Goal: Transaction & Acquisition: Purchase product/service

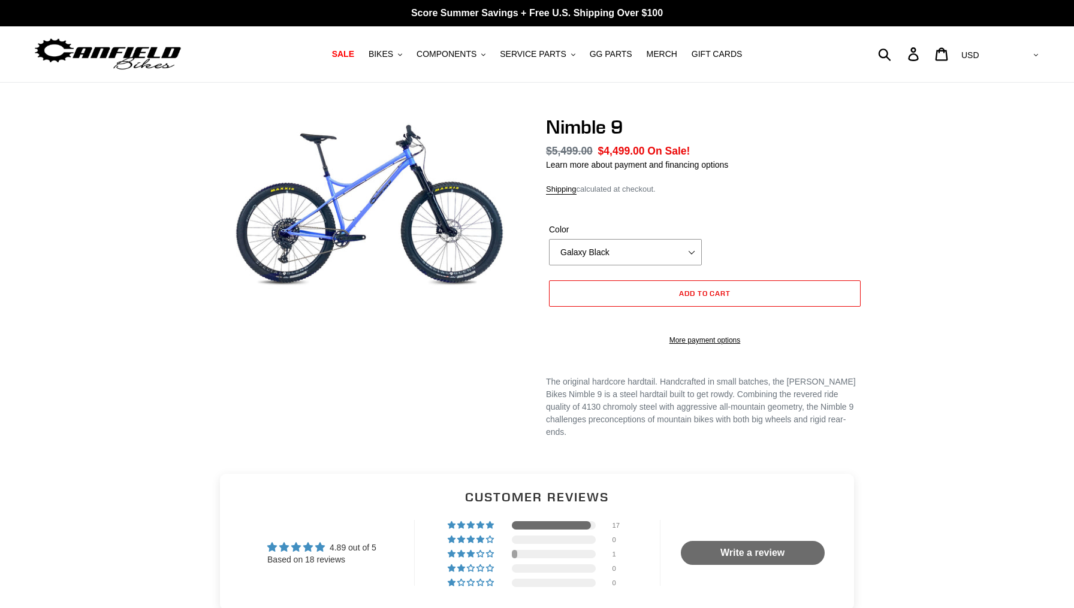
select select "highest-rating"
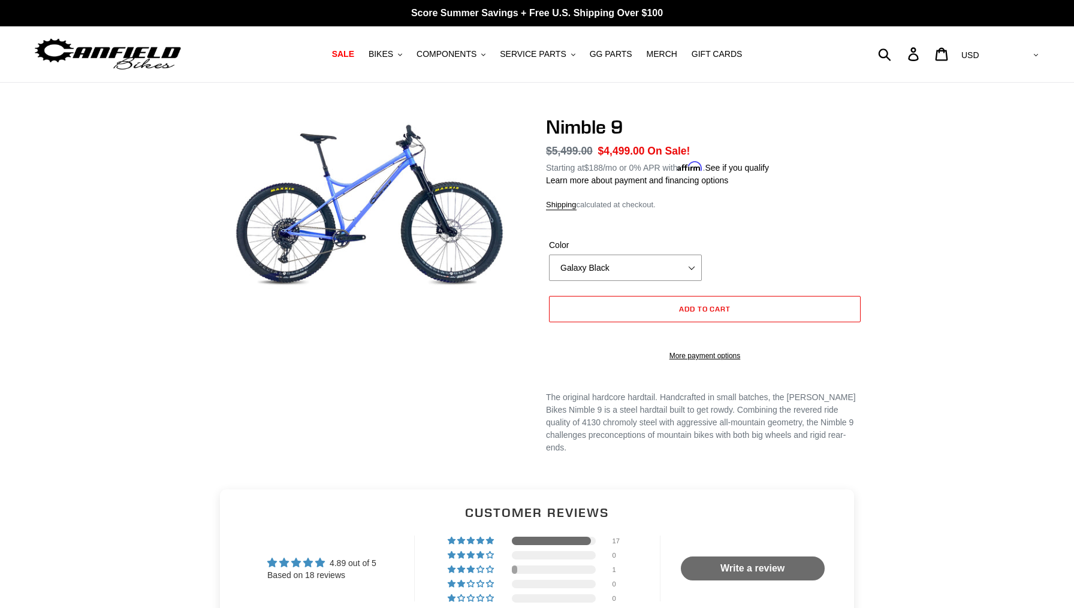
scroll to position [3, 0]
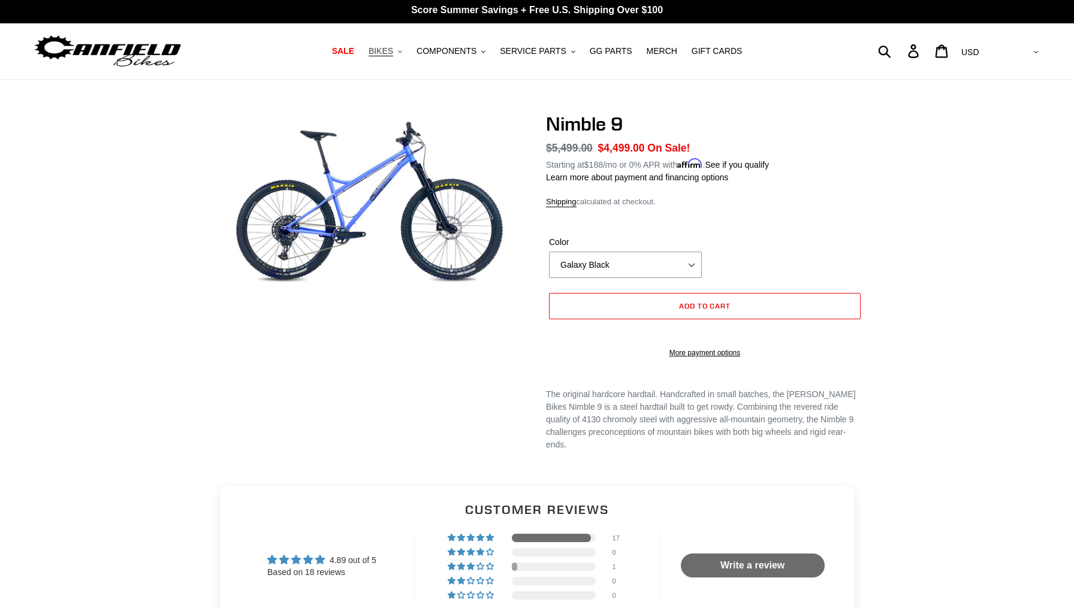
click at [383, 55] on span "BIKES" at bounding box center [380, 51] width 25 height 10
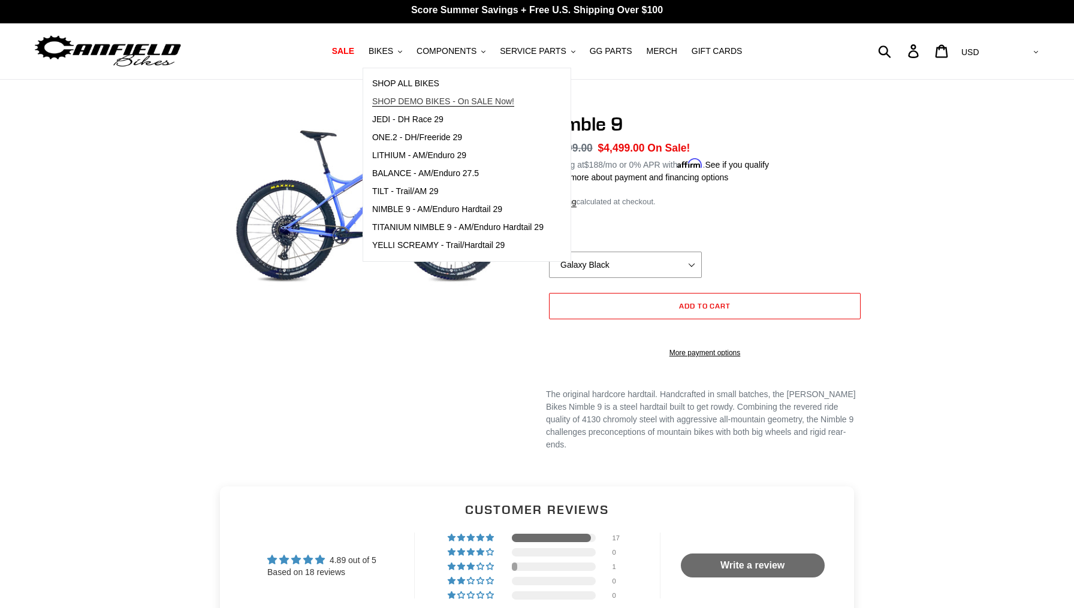
click at [404, 99] on span "SHOP DEMO BIKES - On SALE Now!" at bounding box center [443, 101] width 142 height 10
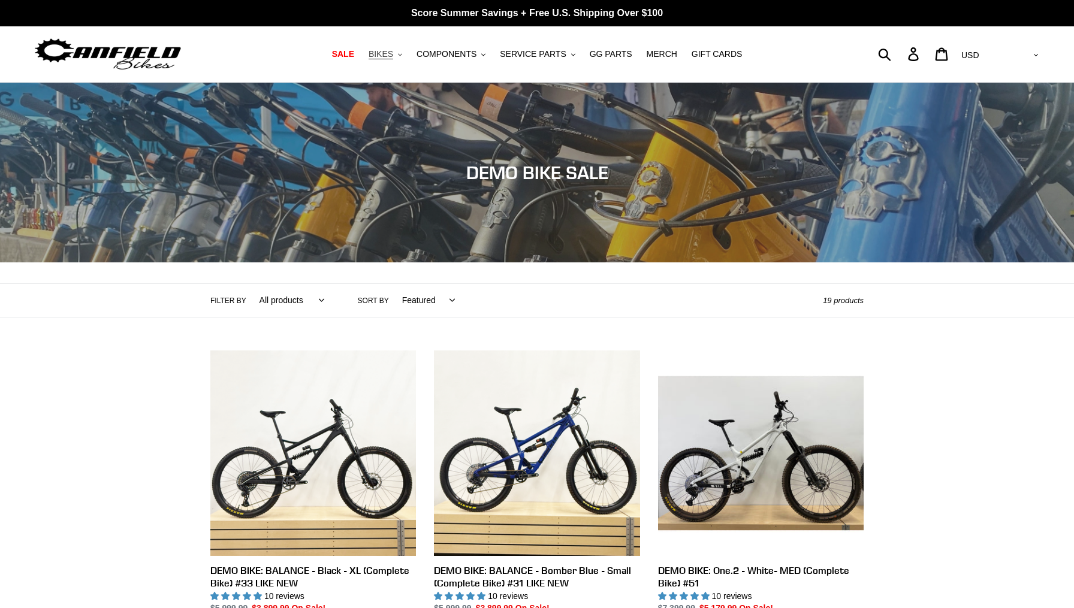
click at [386, 53] on span "BIKES" at bounding box center [380, 54] width 25 height 10
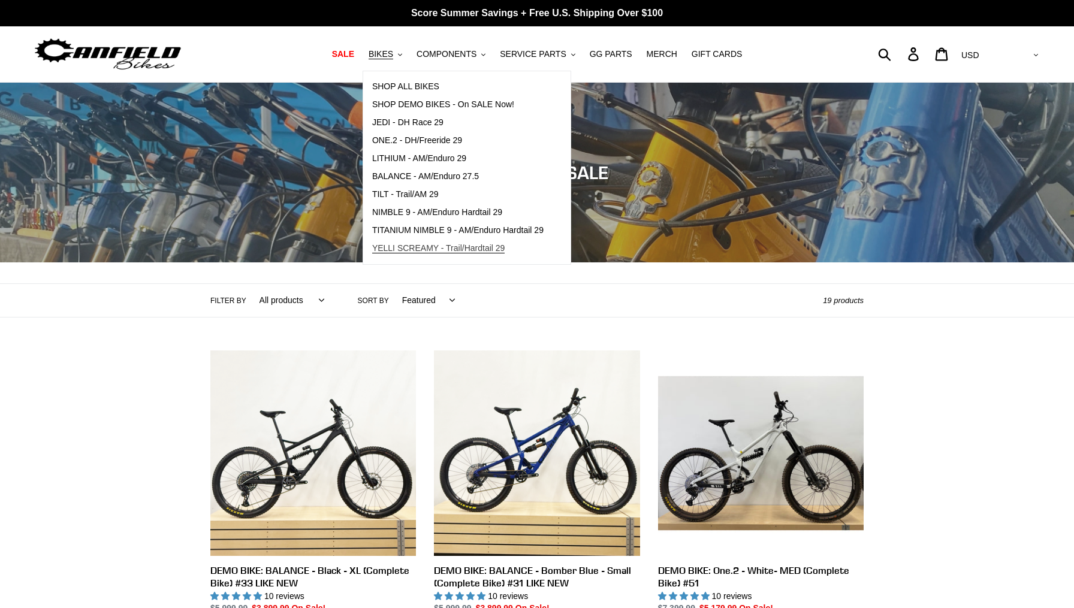
click at [482, 249] on span "YELLI SCREAMY - Trail/Hardtail 29" at bounding box center [438, 248] width 133 height 10
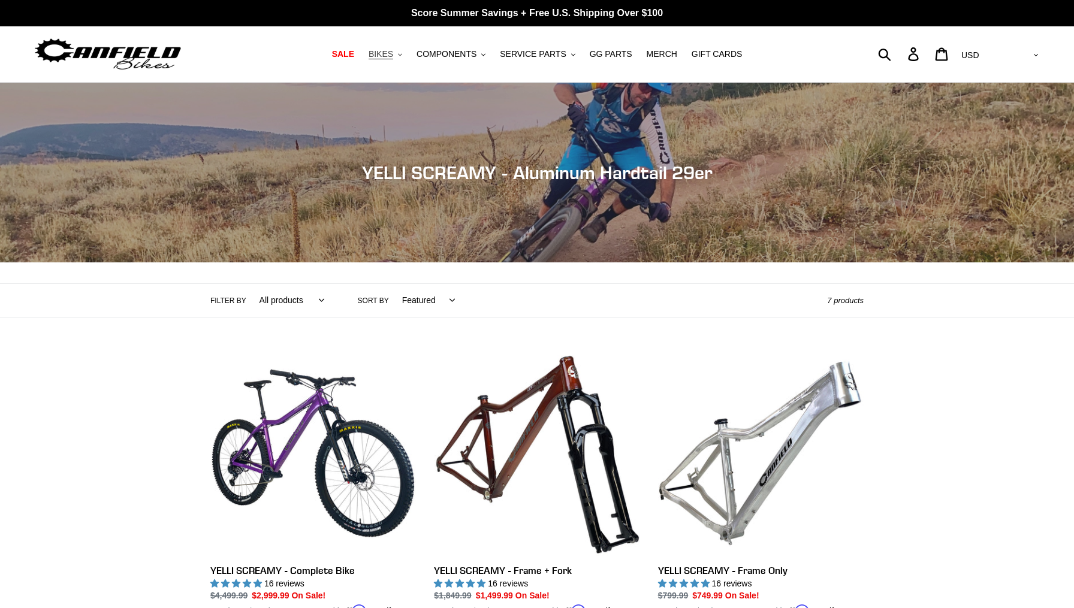
click at [388, 53] on span "BIKES" at bounding box center [380, 54] width 25 height 10
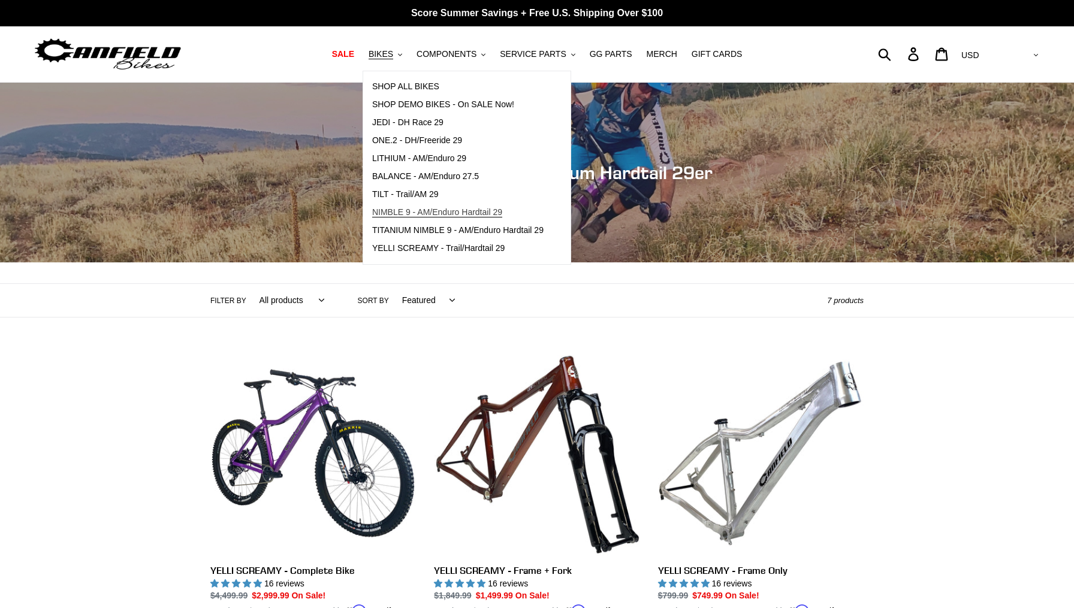
click at [414, 213] on span "NIMBLE 9 - AM/Enduro Hardtail 29" at bounding box center [437, 212] width 130 height 10
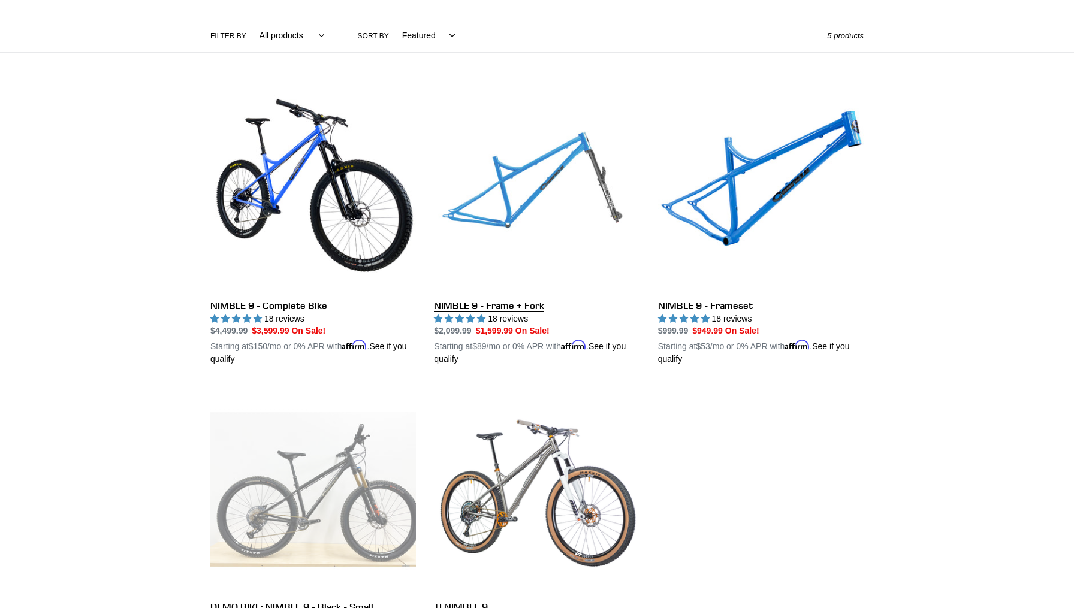
click at [581, 201] on link "NIMBLE 9 - Frame + Fork" at bounding box center [536, 226] width 205 height 280
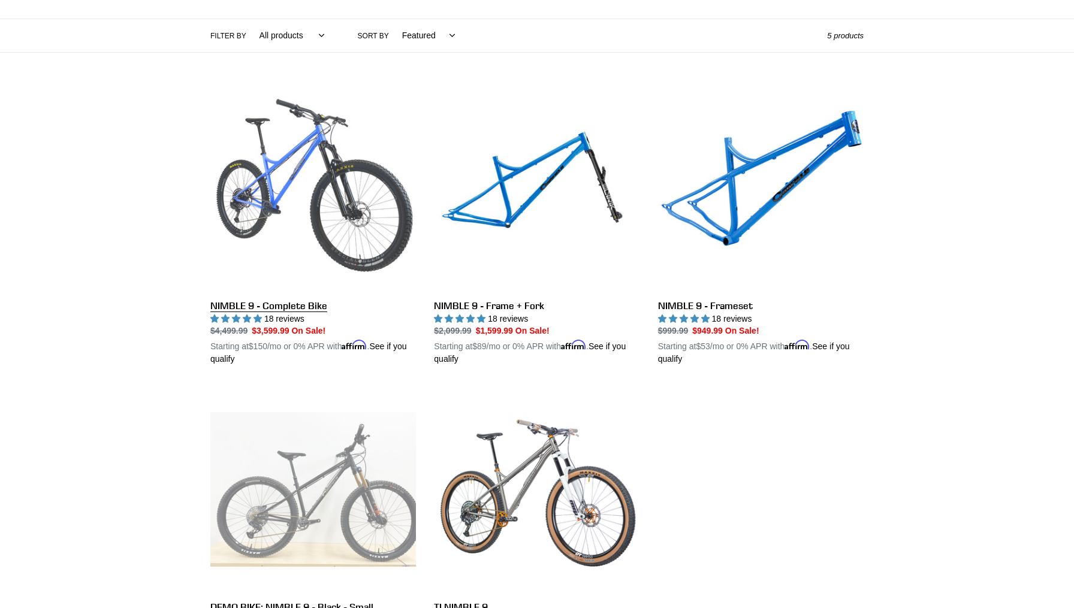
click at [351, 207] on link "NIMBLE 9 - Complete Bike" at bounding box center [312, 226] width 205 height 280
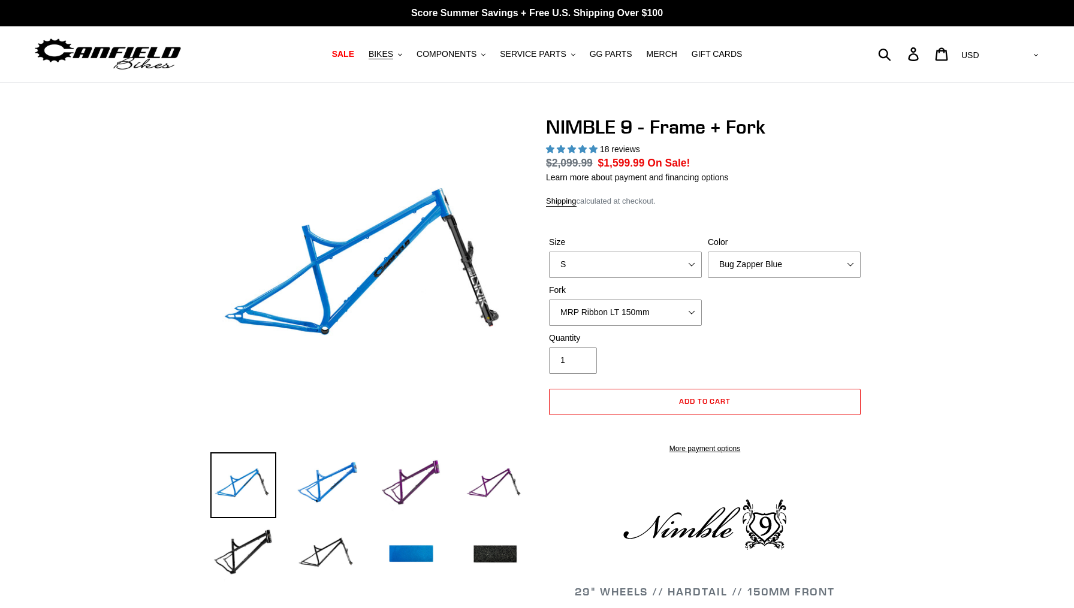
select select "highest-rating"
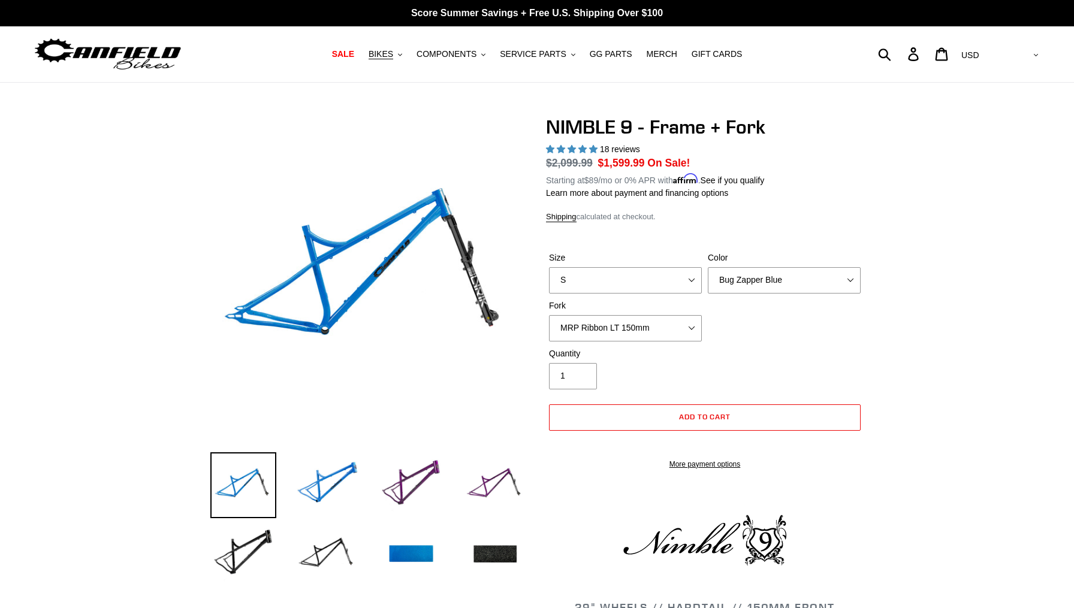
click at [757, 262] on label "Color" at bounding box center [784, 258] width 153 height 13
click at [757, 267] on select "Bug Zapper Blue Purple Haze - Sold Out Galaxy Black" at bounding box center [784, 280] width 153 height 26
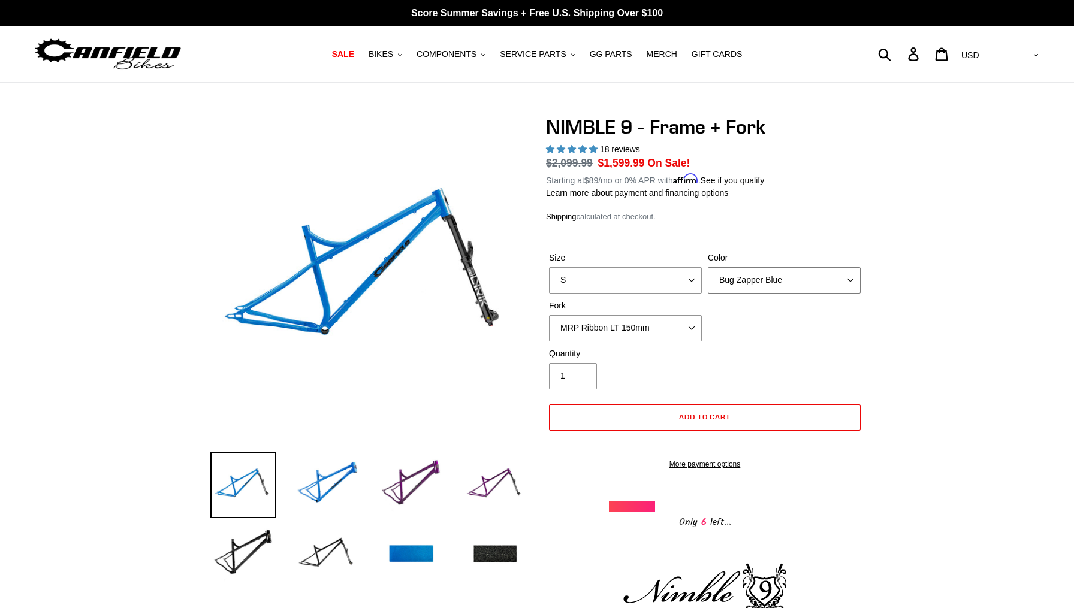
select select "Galaxy Black"
click at [243, 552] on img at bounding box center [243, 555] width 66 height 66
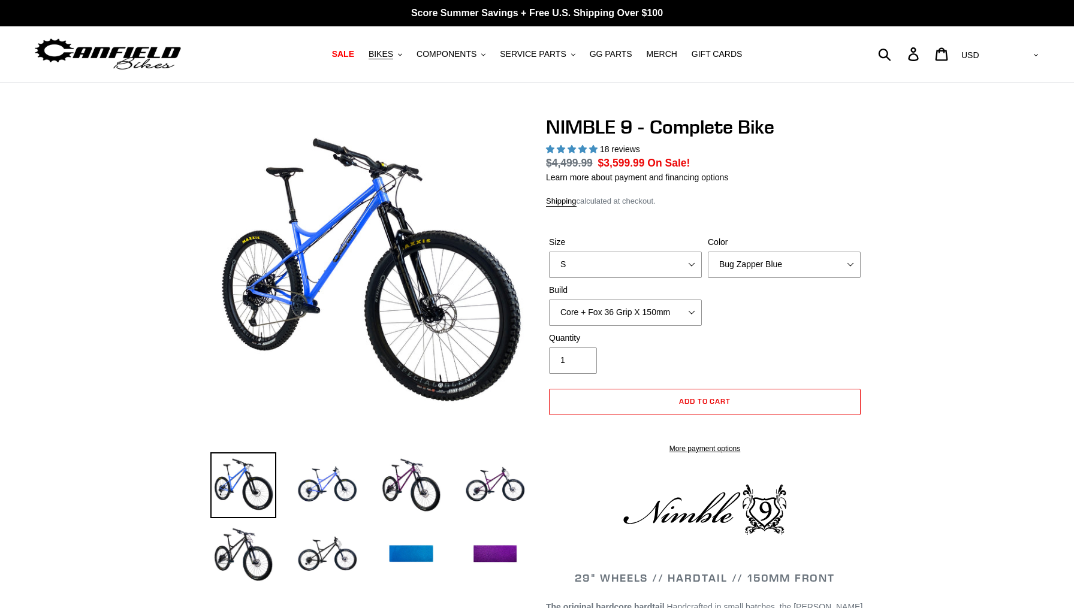
select select "highest-rating"
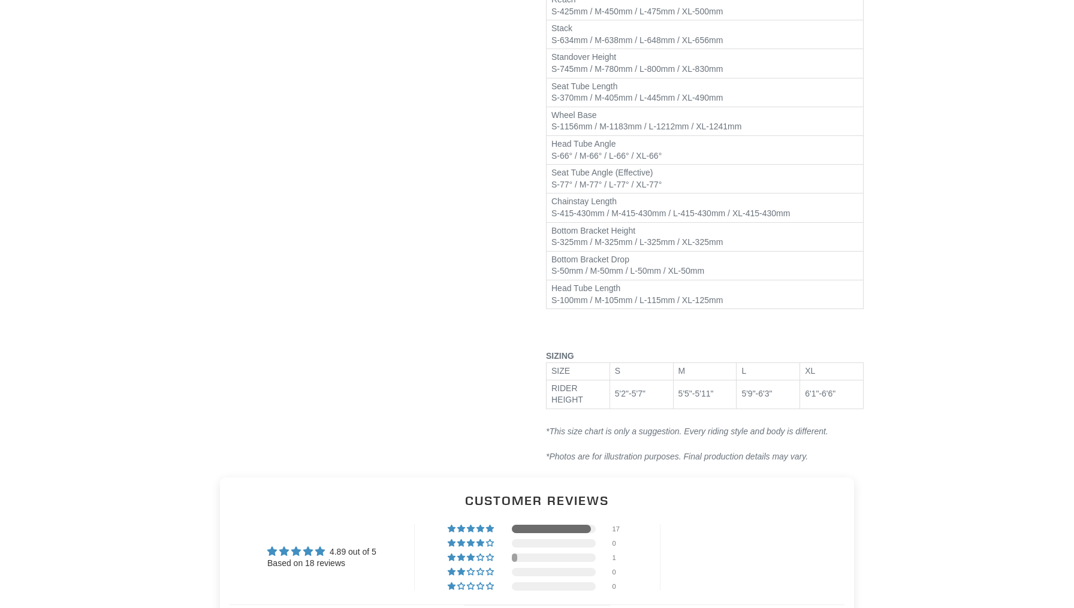
scroll to position [1906, 0]
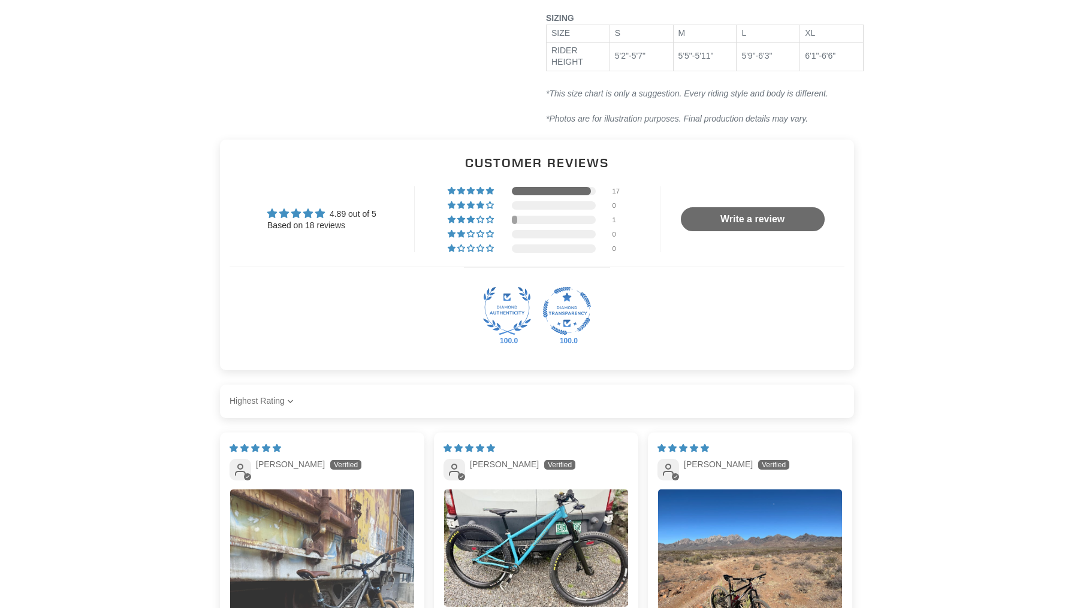
click at [316, 489] on img "Link to user picture 1" at bounding box center [322, 612] width 184 height 246
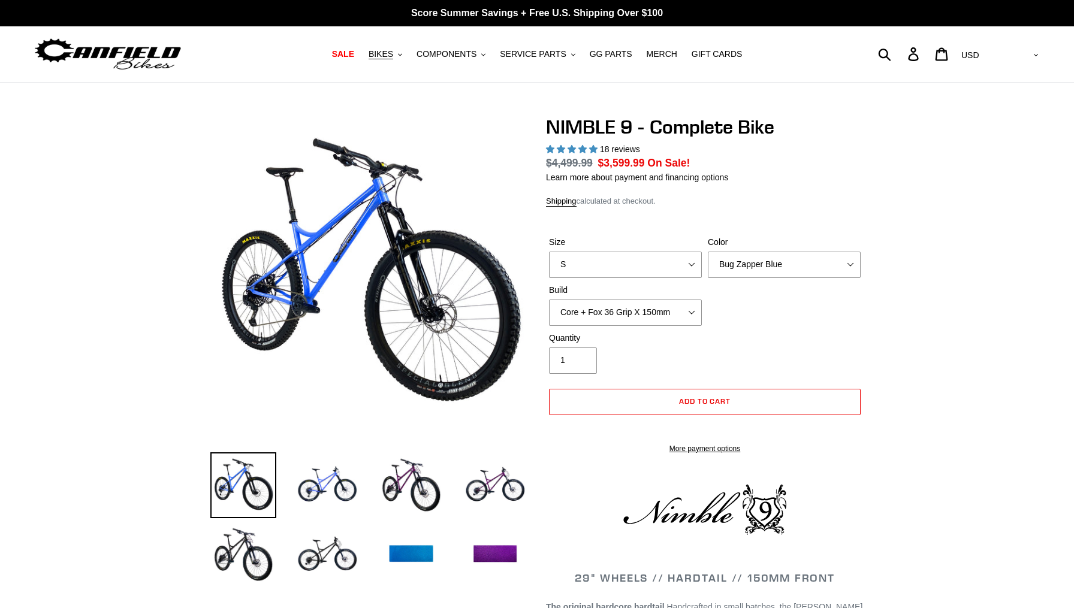
select select "highest-rating"
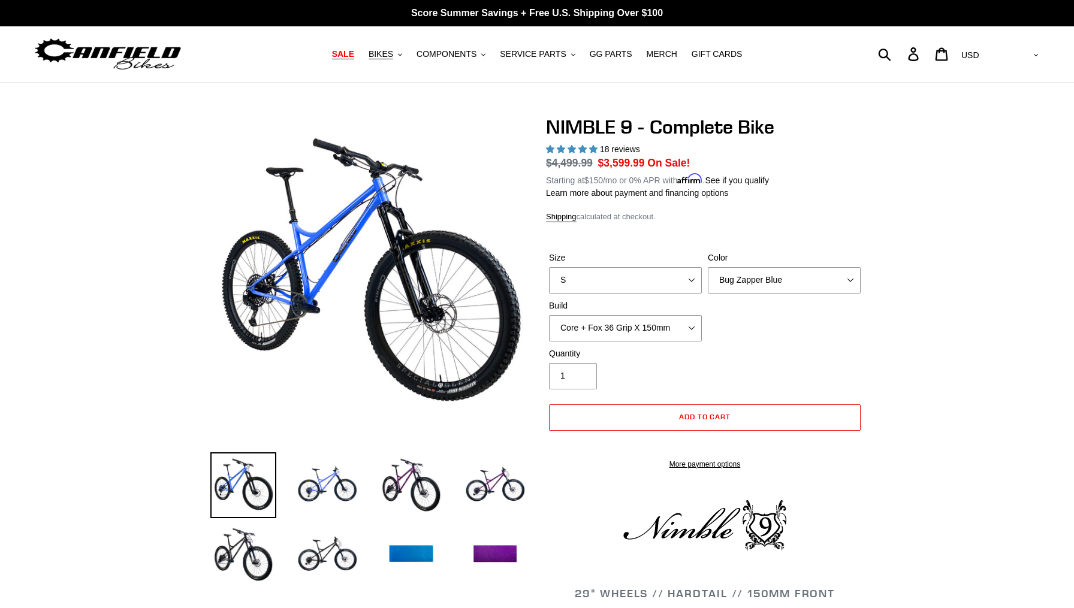
click at [344, 53] on span "SALE" at bounding box center [343, 54] width 22 height 10
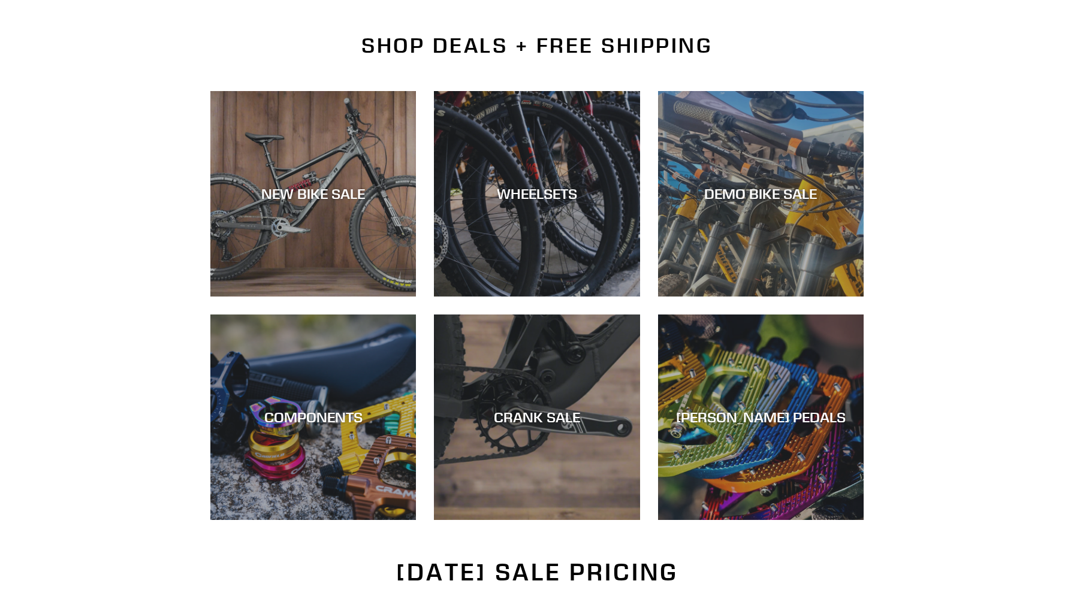
scroll to position [264, 0]
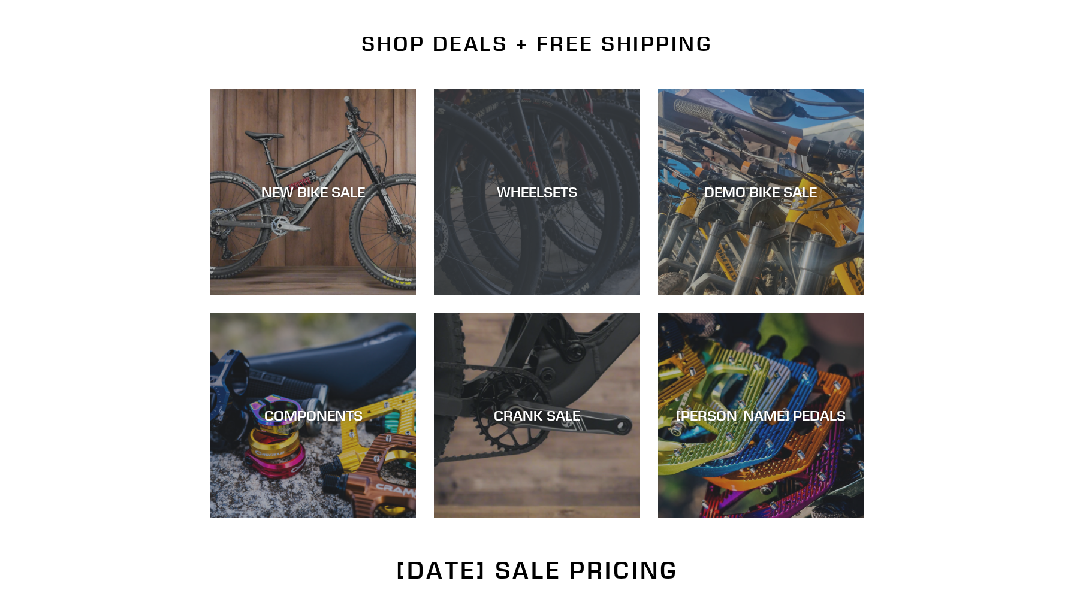
click at [600, 295] on div "WHEELSETS" at bounding box center [536, 295] width 205 height 0
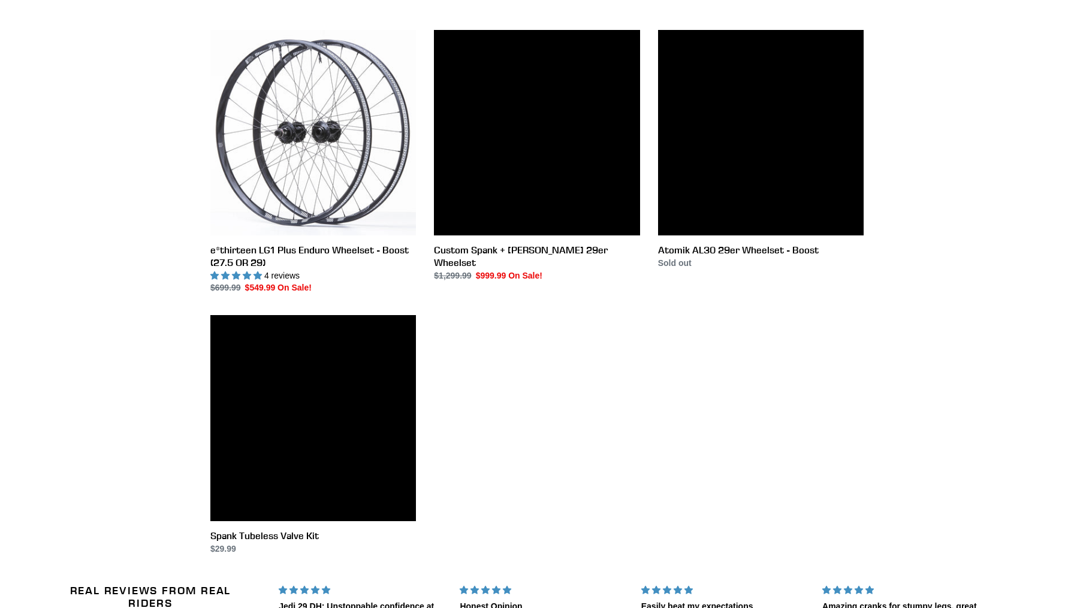
scroll to position [331, 0]
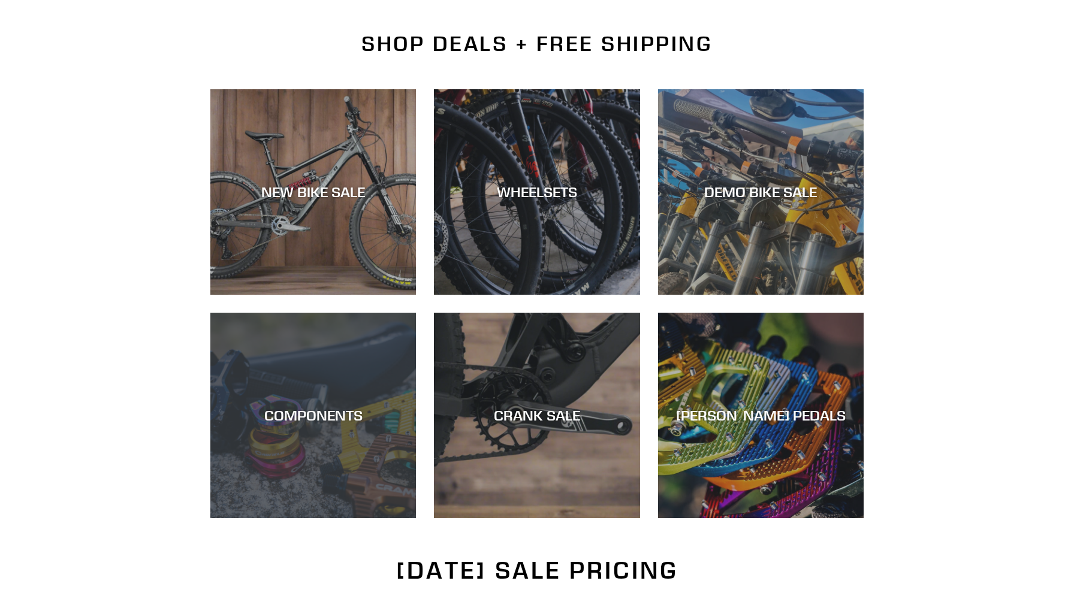
scroll to position [264, 0]
click at [316, 412] on div "COMPONENTS" at bounding box center [312, 415] width 205 height 17
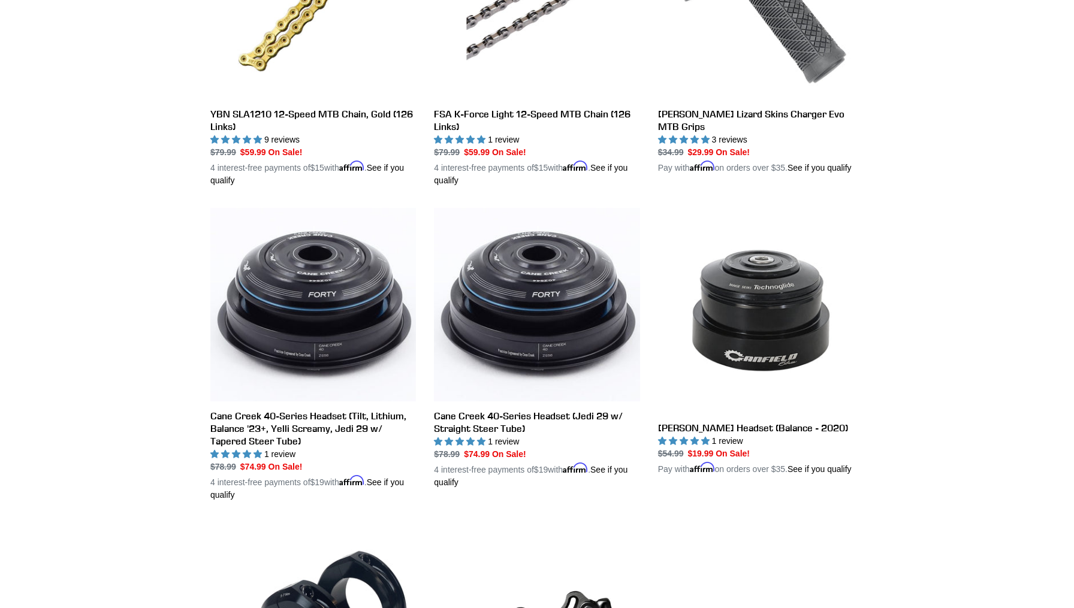
scroll to position [1436, 0]
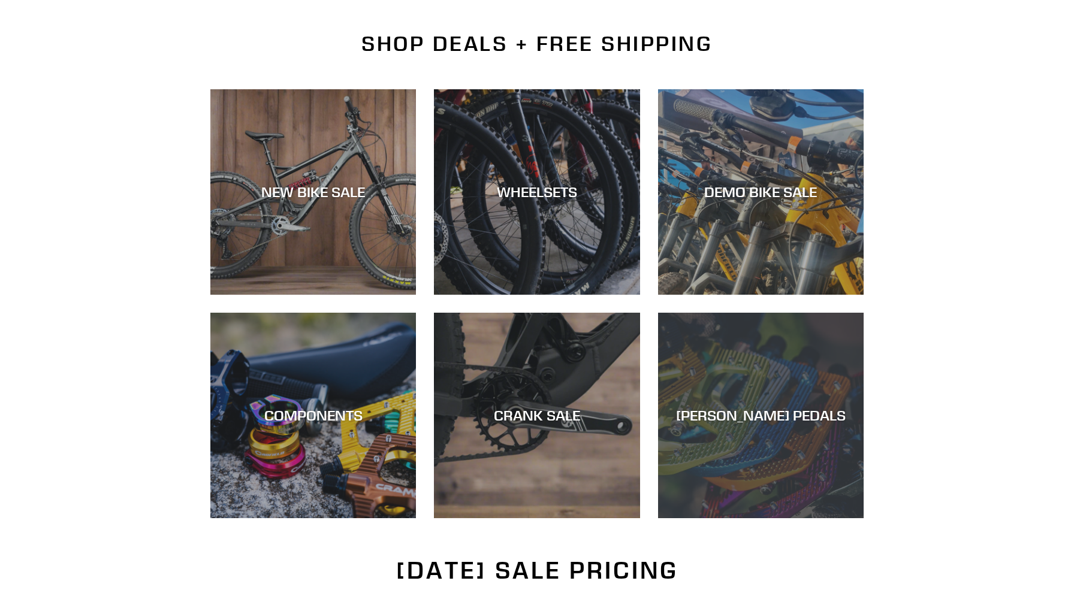
scroll to position [264, 0]
click at [755, 518] on div "[PERSON_NAME] PEDALS" at bounding box center [760, 518] width 205 height 0
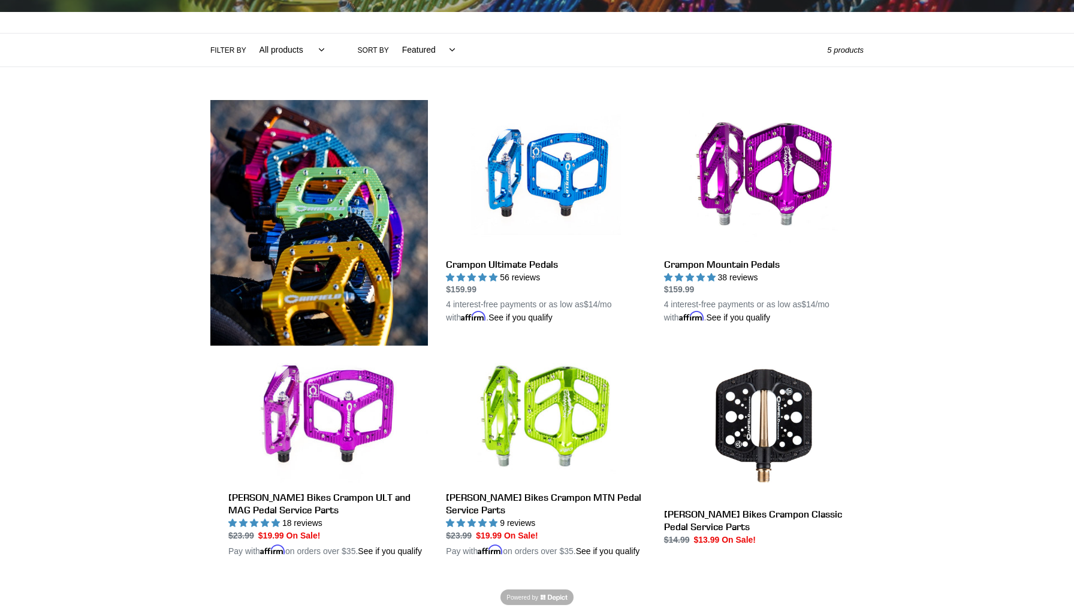
scroll to position [267, 0]
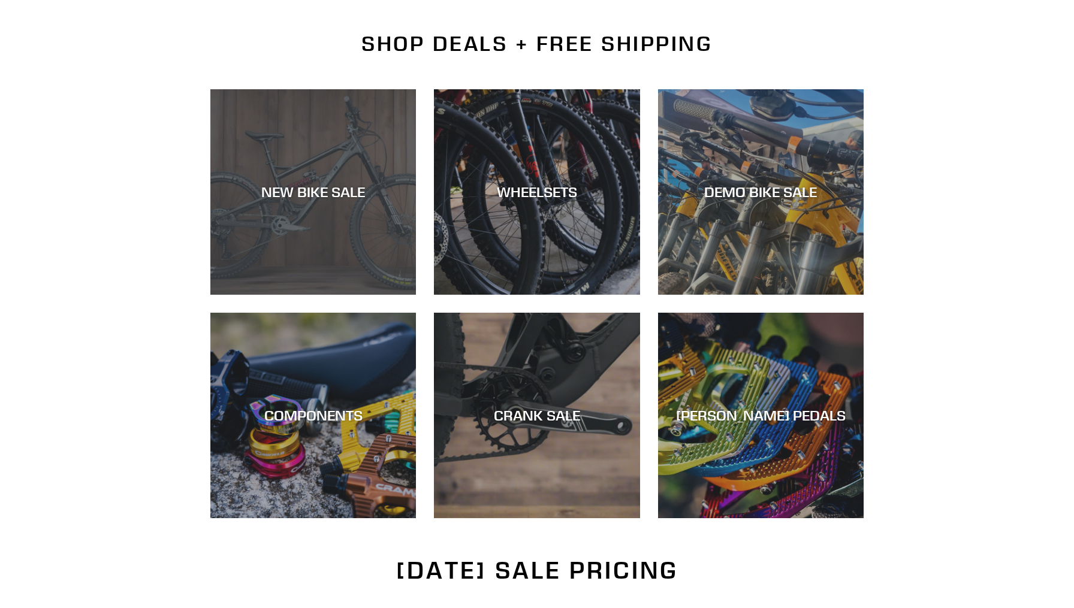
scroll to position [264, 0]
click at [335, 197] on div "NEW BIKE SALE" at bounding box center [312, 191] width 205 height 17
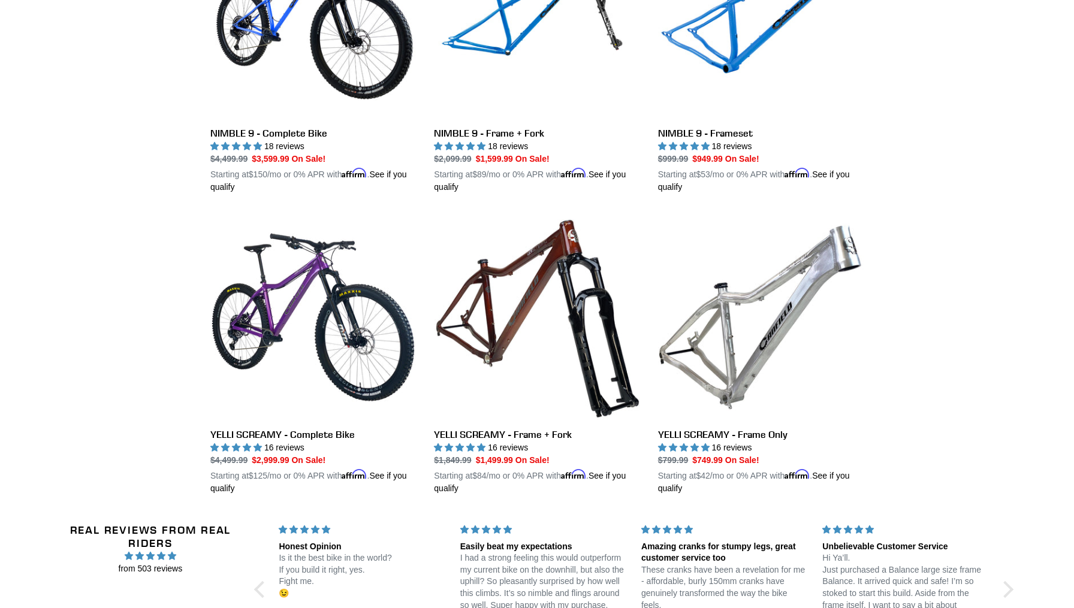
scroll to position [1943, 0]
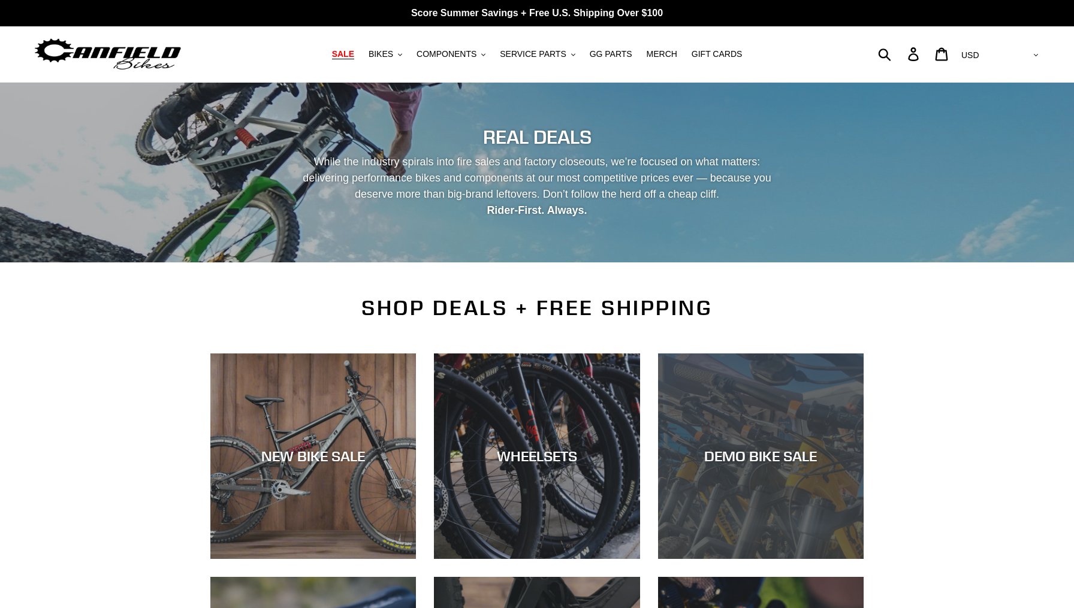
click at [751, 559] on div "DEMO BIKE SALE" at bounding box center [760, 559] width 205 height 0
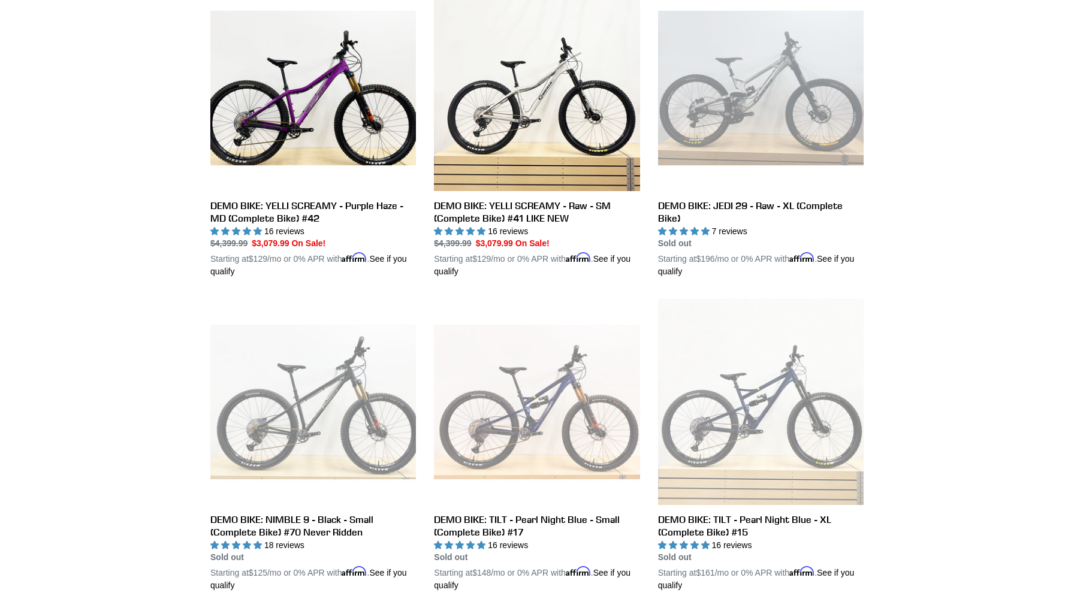
scroll to position [992, 0]
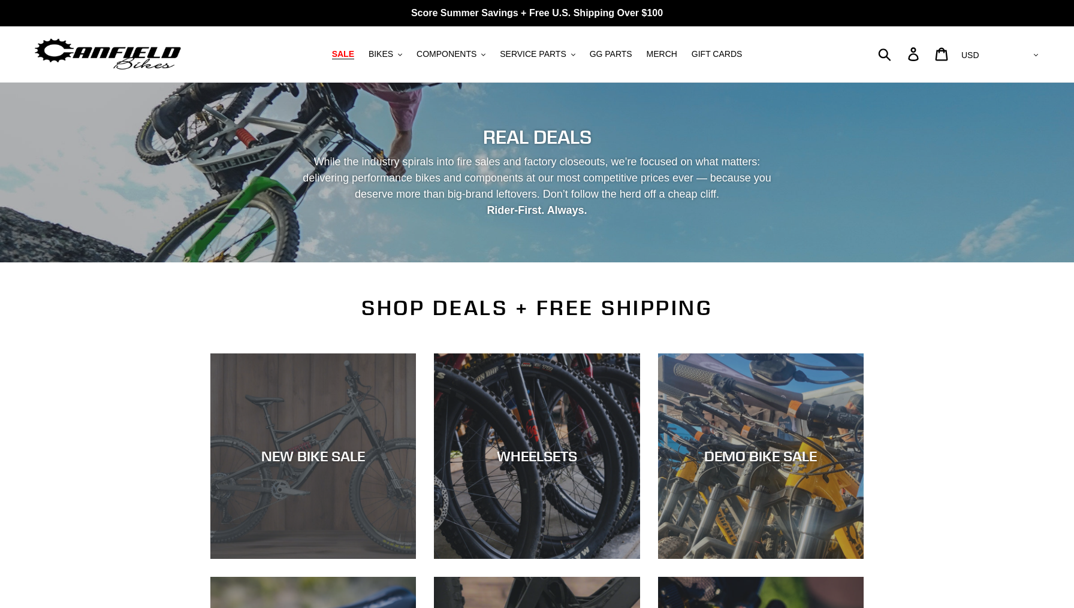
click at [296, 454] on div "NEW BIKE SALE" at bounding box center [312, 456] width 205 height 17
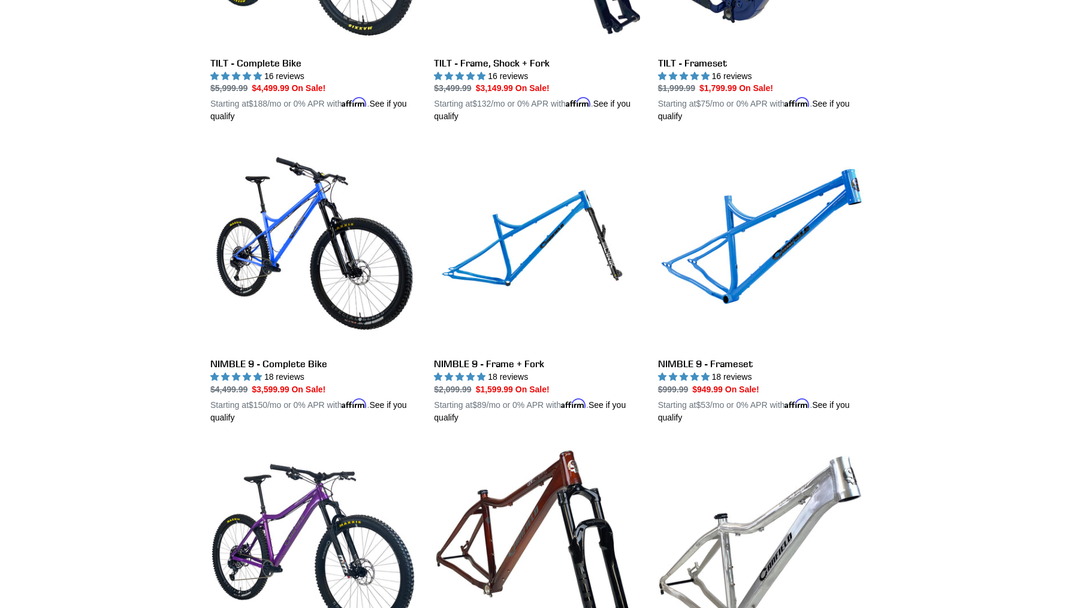
scroll to position [1715, 0]
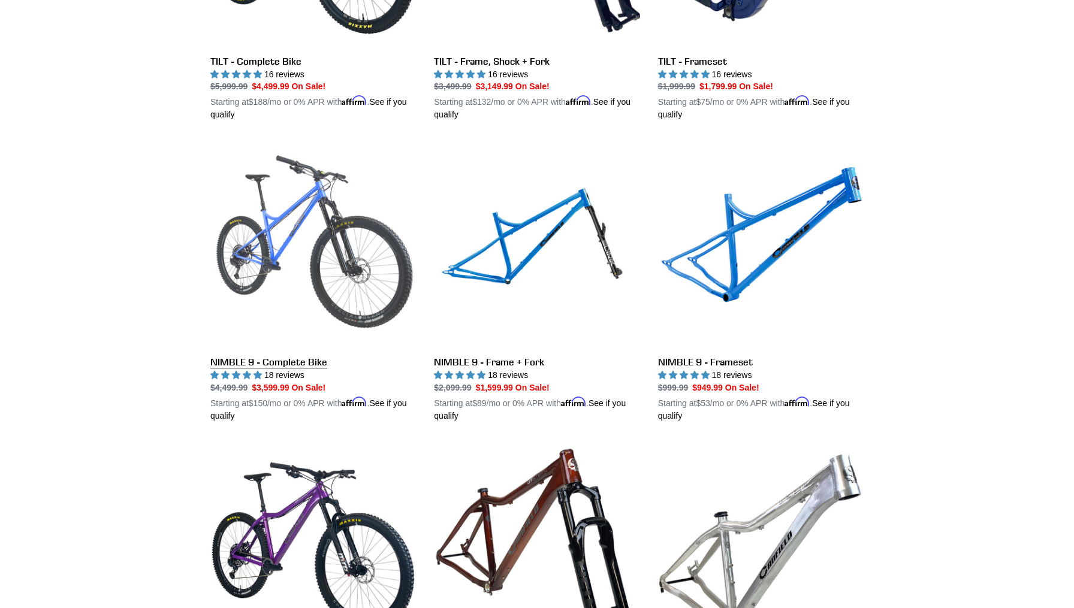
click at [312, 230] on link "NIMBLE 9 - Complete Bike" at bounding box center [312, 282] width 205 height 280
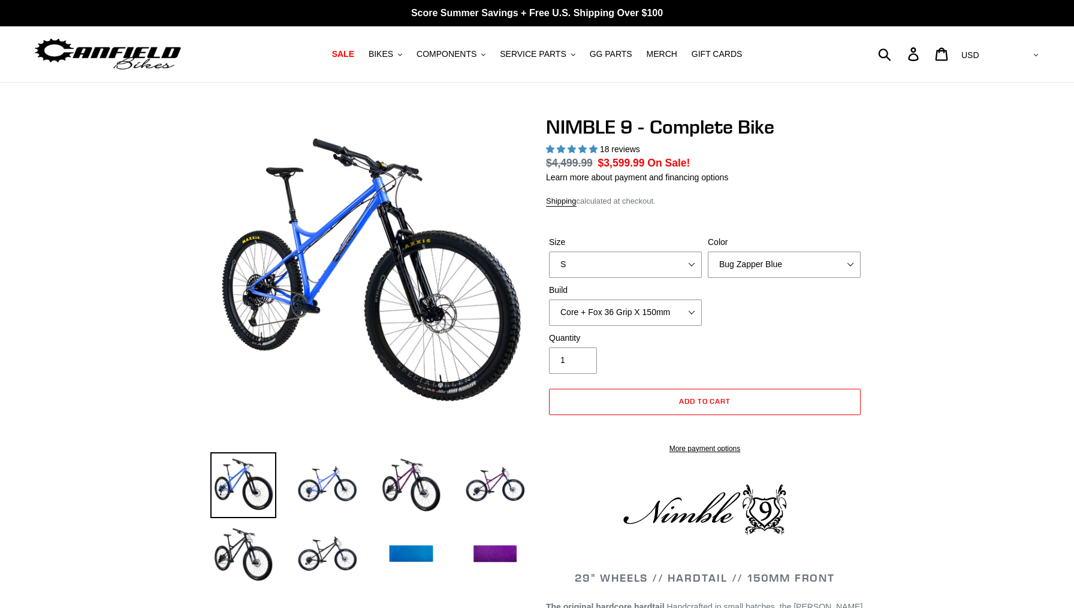
select select "highest-rating"
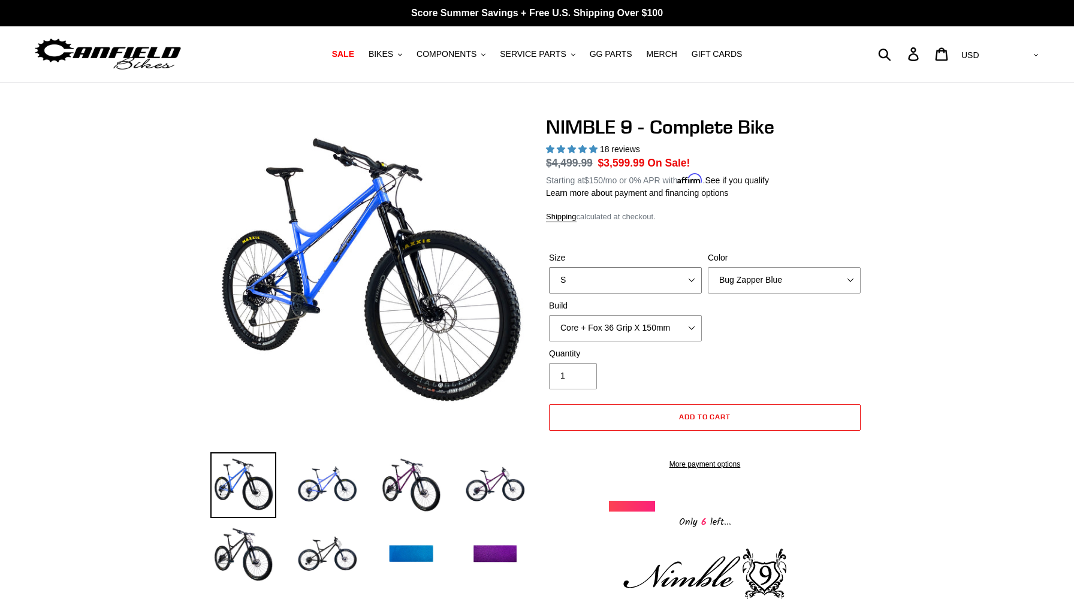
select select "L"
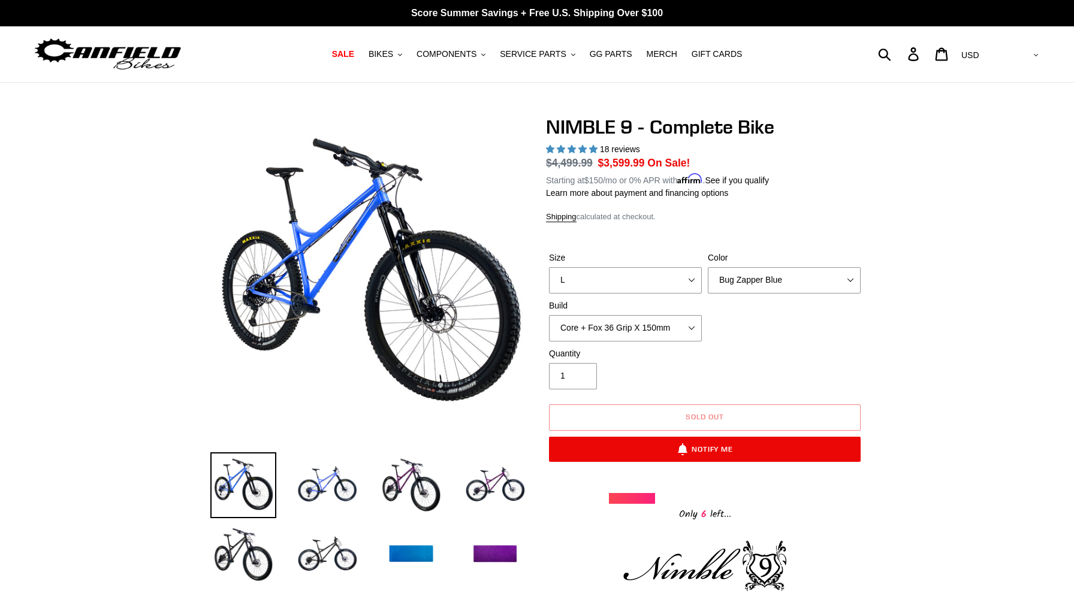
click at [793, 232] on form "Size S M L XL Color Bug Zapper Blue Purple Haze - Sold Out Galaxy Black Build" at bounding box center [705, 352] width 318 height 241
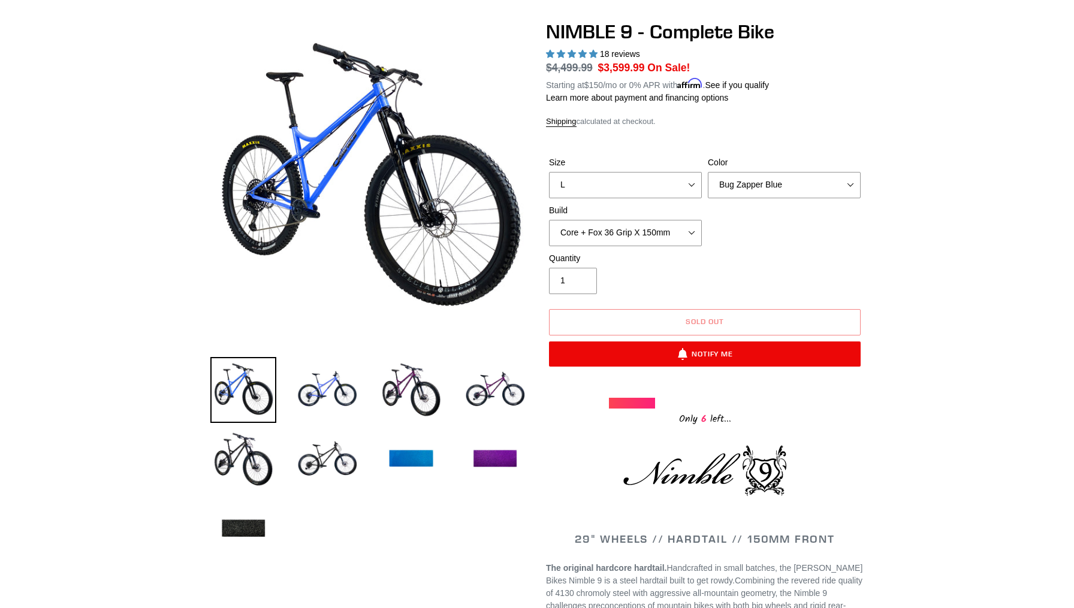
scroll to position [96, 0]
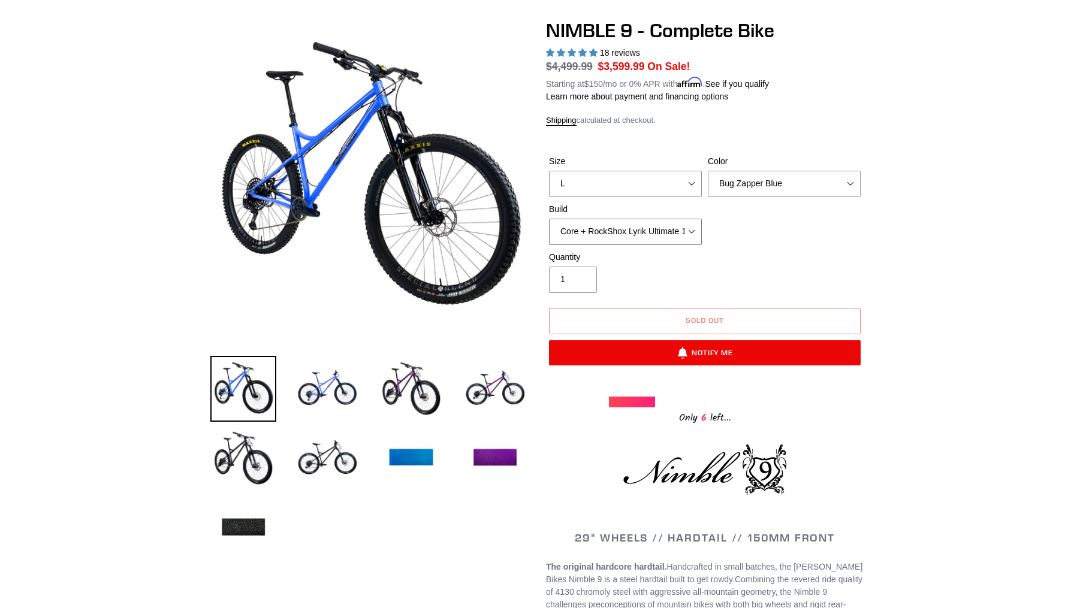
select select "Pro + Fox 36 Grip X 150mm"
